Goal: Navigation & Orientation: Find specific page/section

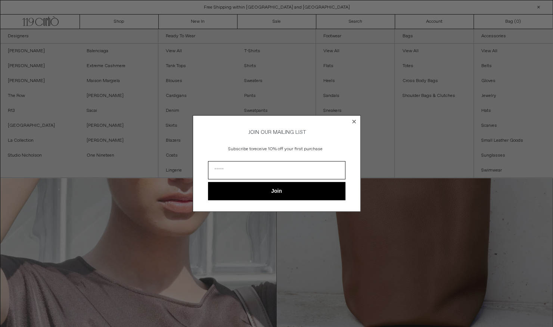
click at [351, 120] on circle "Close dialog" at bounding box center [353, 121] width 7 height 7
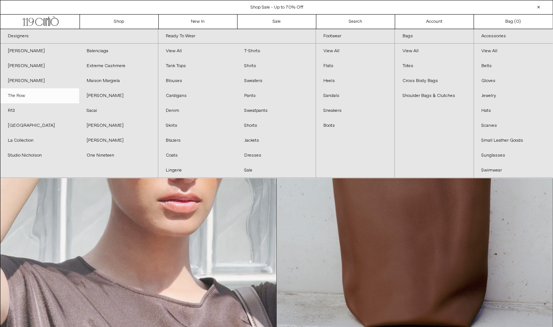
click at [19, 95] on link "The Row" at bounding box center [39, 95] width 79 height 15
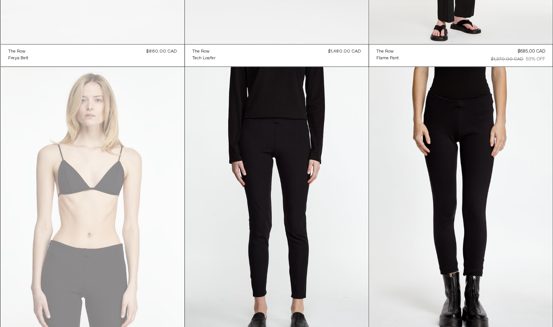
scroll to position [9181, 0]
